Goal: Book appointment/travel/reservation

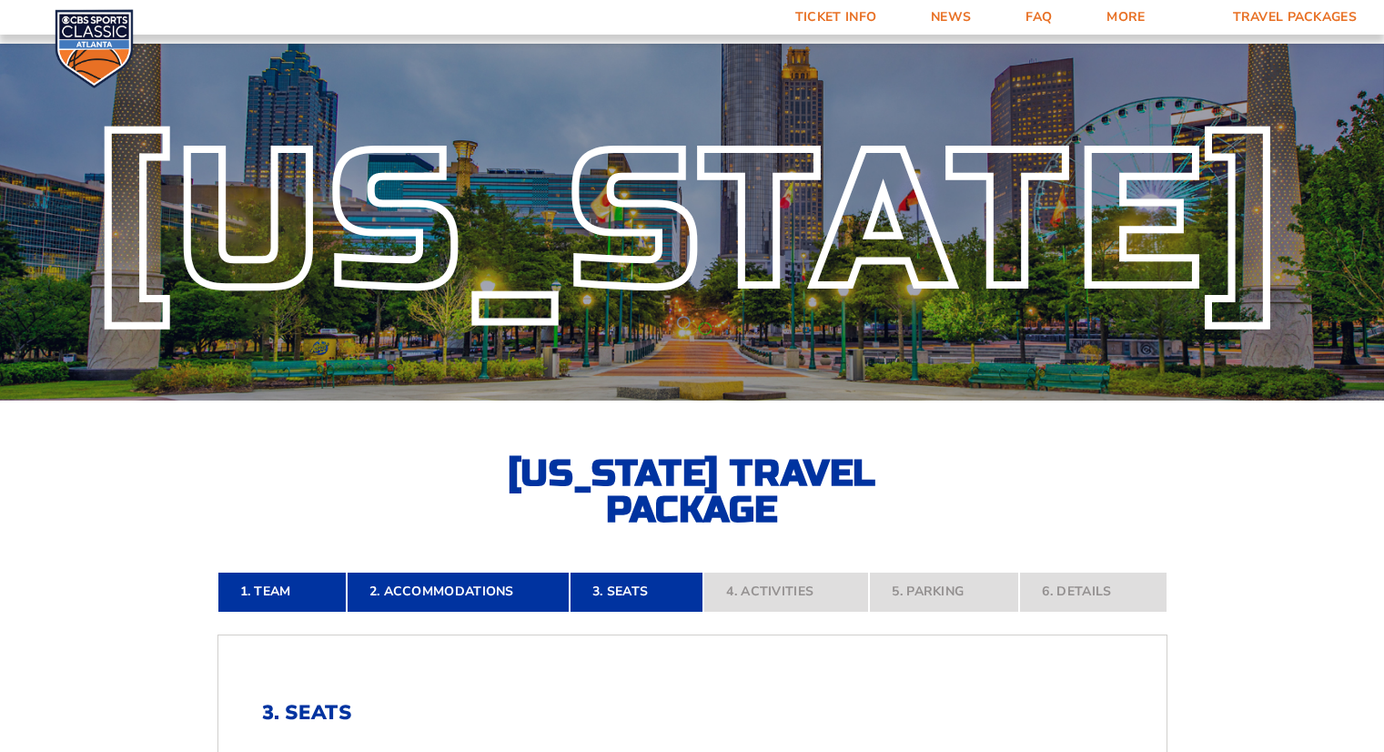
scroll to position [810, 0]
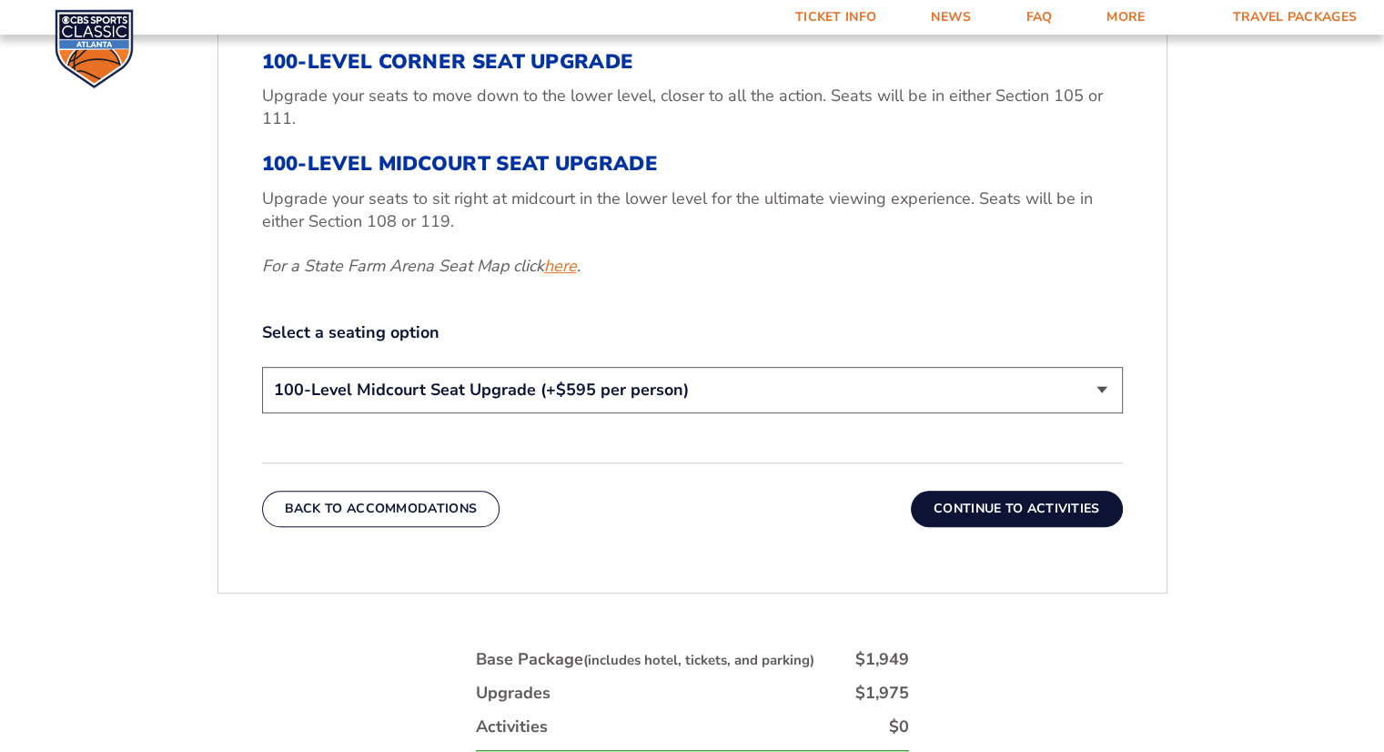
click at [568, 268] on link "here" at bounding box center [560, 266] width 33 height 23
click at [461, 389] on select "200-Level Sideline Section 100-Level Corner Seat Upgrade (+$120 per person) 100…" at bounding box center [692, 390] width 861 height 46
click at [573, 387] on select "200-Level Sideline Section 100-Level Corner Seat Upgrade (+$120 per person) 100…" at bounding box center [692, 390] width 861 height 46
click at [262, 367] on select "200-Level Sideline Section 100-Level Corner Seat Upgrade (+$120 per person) 100…" at bounding box center [692, 390] width 861 height 46
click at [502, 390] on select "200-Level Sideline Section 100-Level Corner Seat Upgrade (+$120 per person) 100…" at bounding box center [692, 390] width 861 height 46
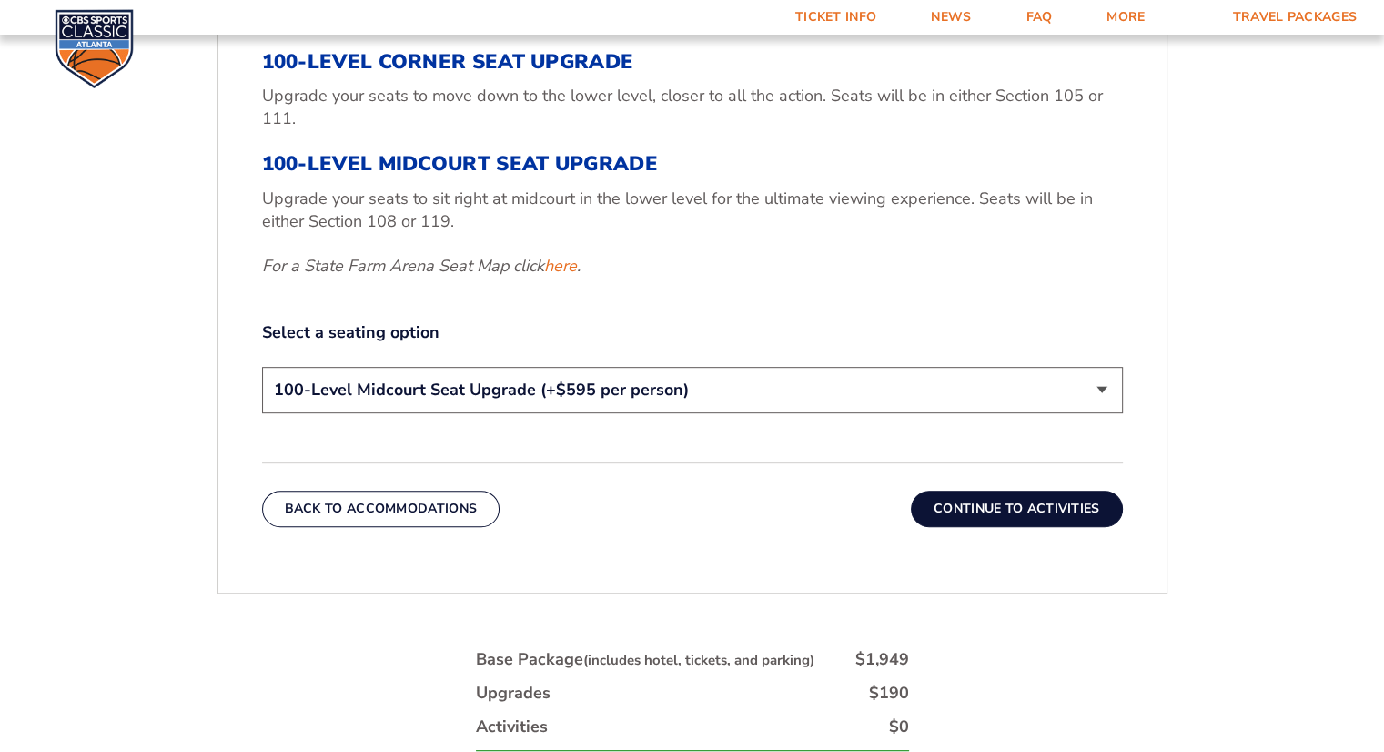
click at [262, 367] on select "200-Level Sideline Section 100-Level Corner Seat Upgrade (+$120 per person) 100…" at bounding box center [692, 390] width 861 height 46
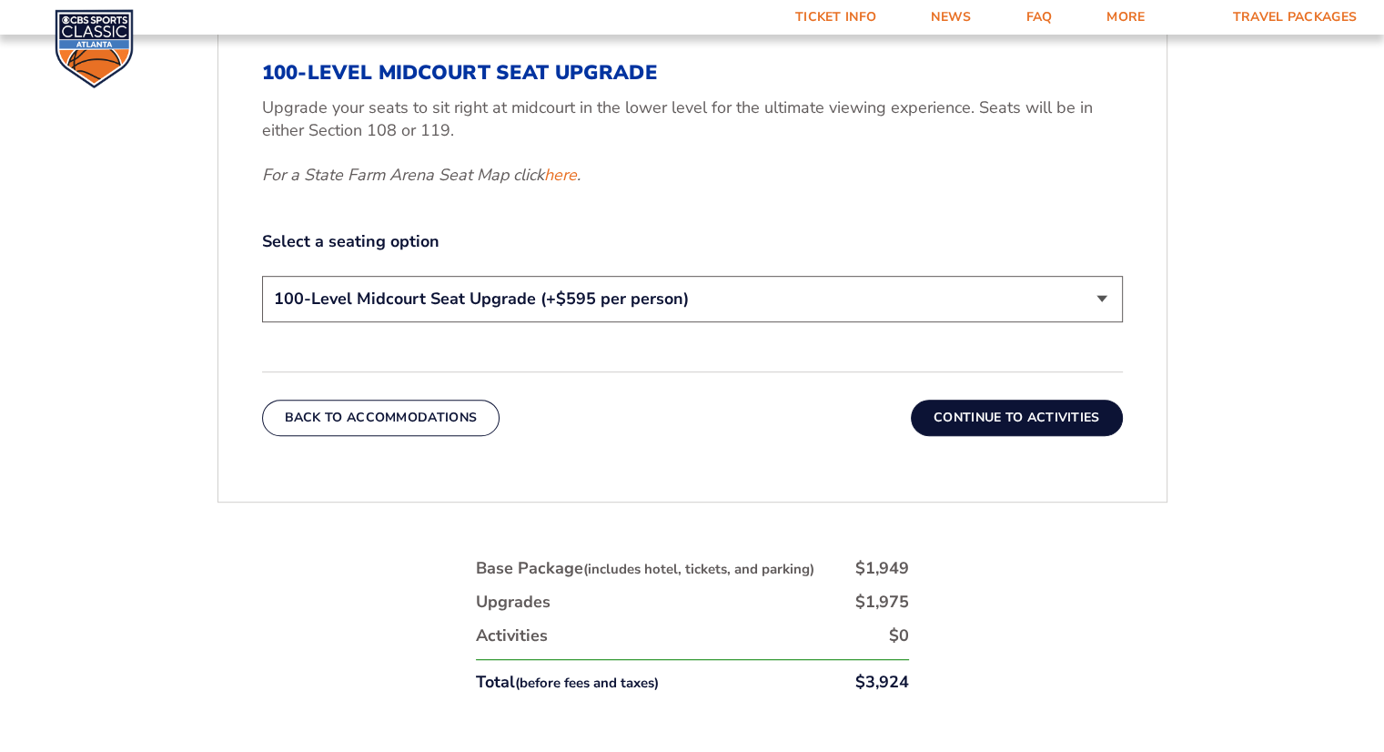
click at [405, 321] on div "200-Level Sideline Section 100-Level Corner Seat Upgrade (+$120 per person) 100…" at bounding box center [692, 302] width 861 height 52
click at [400, 289] on select "200-Level Sideline Section 100-Level Corner Seat Upgrade (+$120 per person) 100…" at bounding box center [692, 299] width 861 height 46
click at [262, 276] on select "200-Level Sideline Section 100-Level Corner Seat Upgrade (+$120 per person) 100…" at bounding box center [692, 299] width 861 height 46
click at [342, 299] on select "200-Level Sideline Section 100-Level Corner Seat Upgrade (+$120 per person) 100…" at bounding box center [692, 299] width 861 height 46
select select "200-Level Sideline Section"
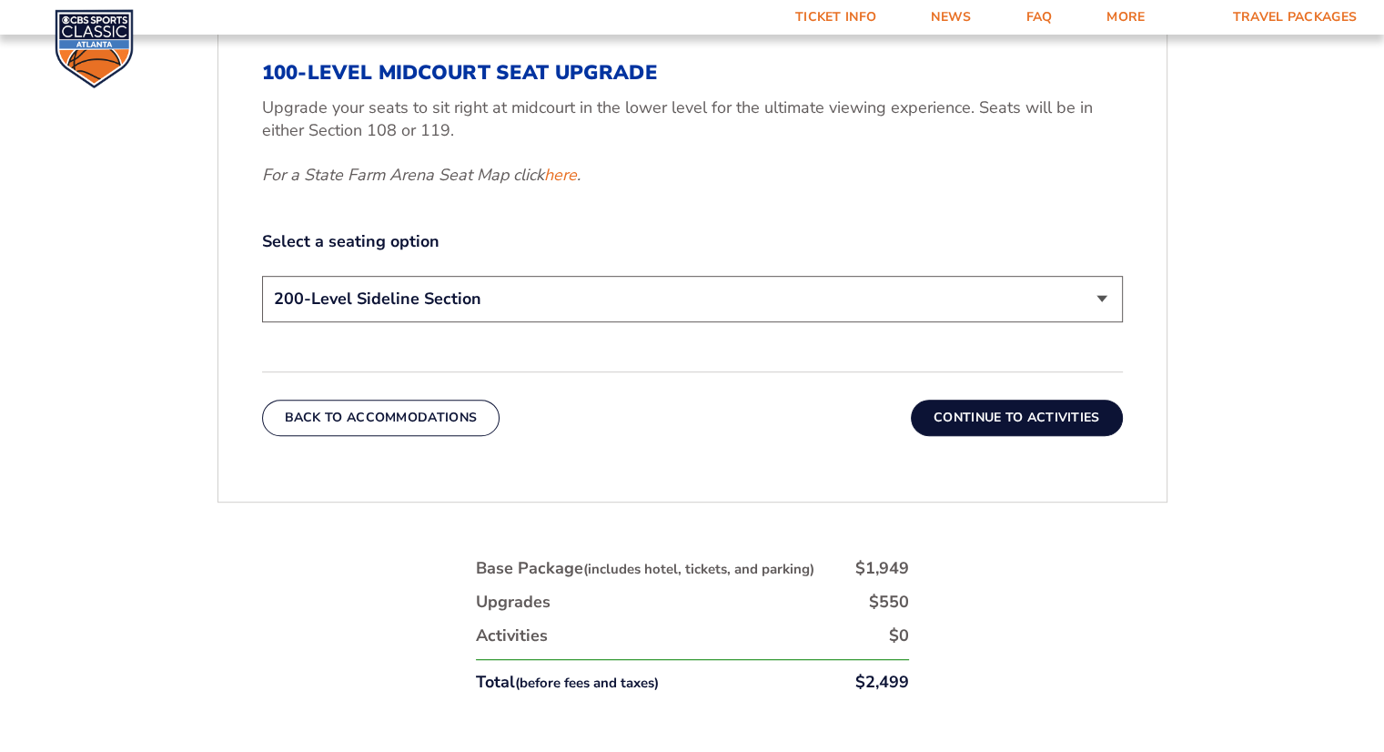
click at [262, 276] on select "200-Level Sideline Section 100-Level Corner Seat Upgrade (+$120 per person) 100…" at bounding box center [692, 299] width 861 height 46
